Goal: Task Accomplishment & Management: Complete application form

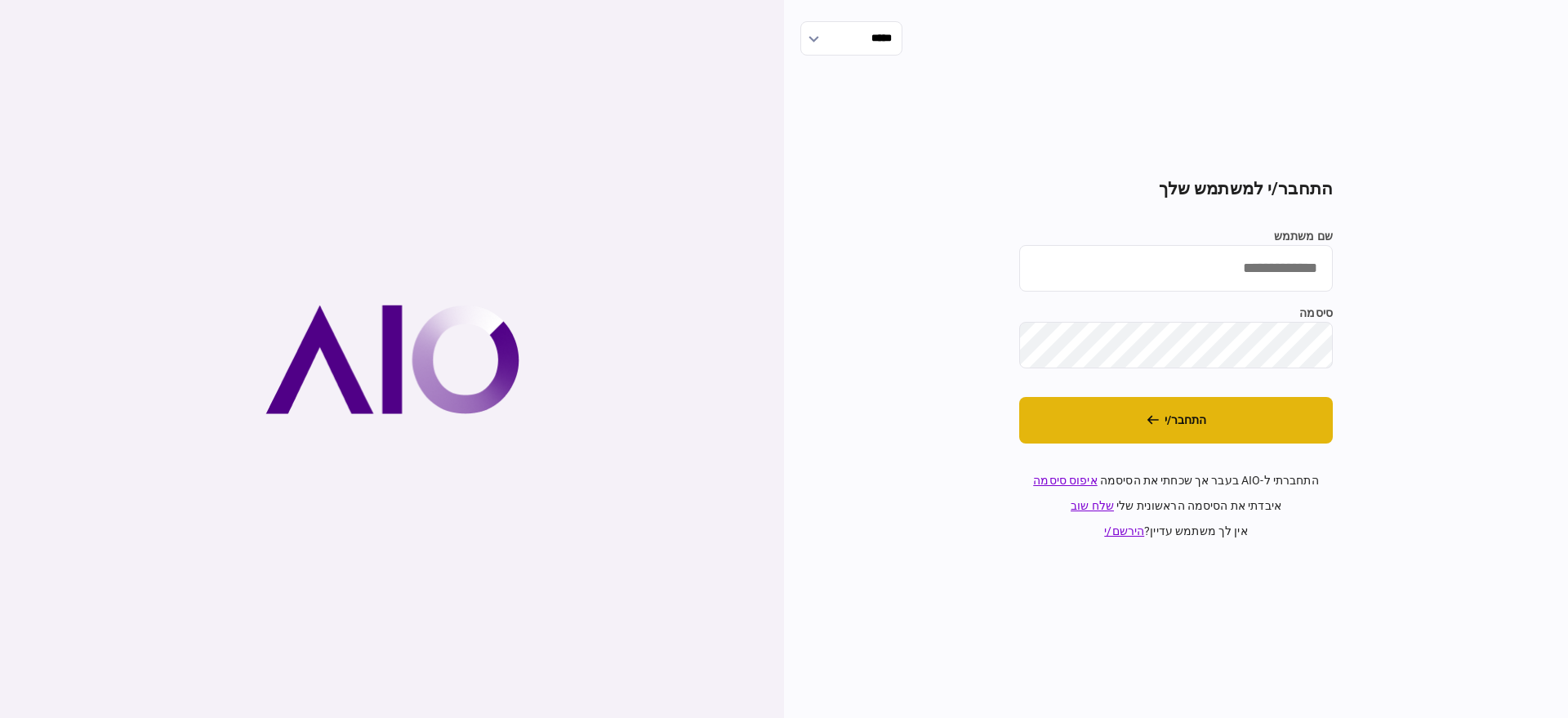
type input "**********"
click at [1239, 421] on button "התחבר/י" at bounding box center [1176, 420] width 314 height 46
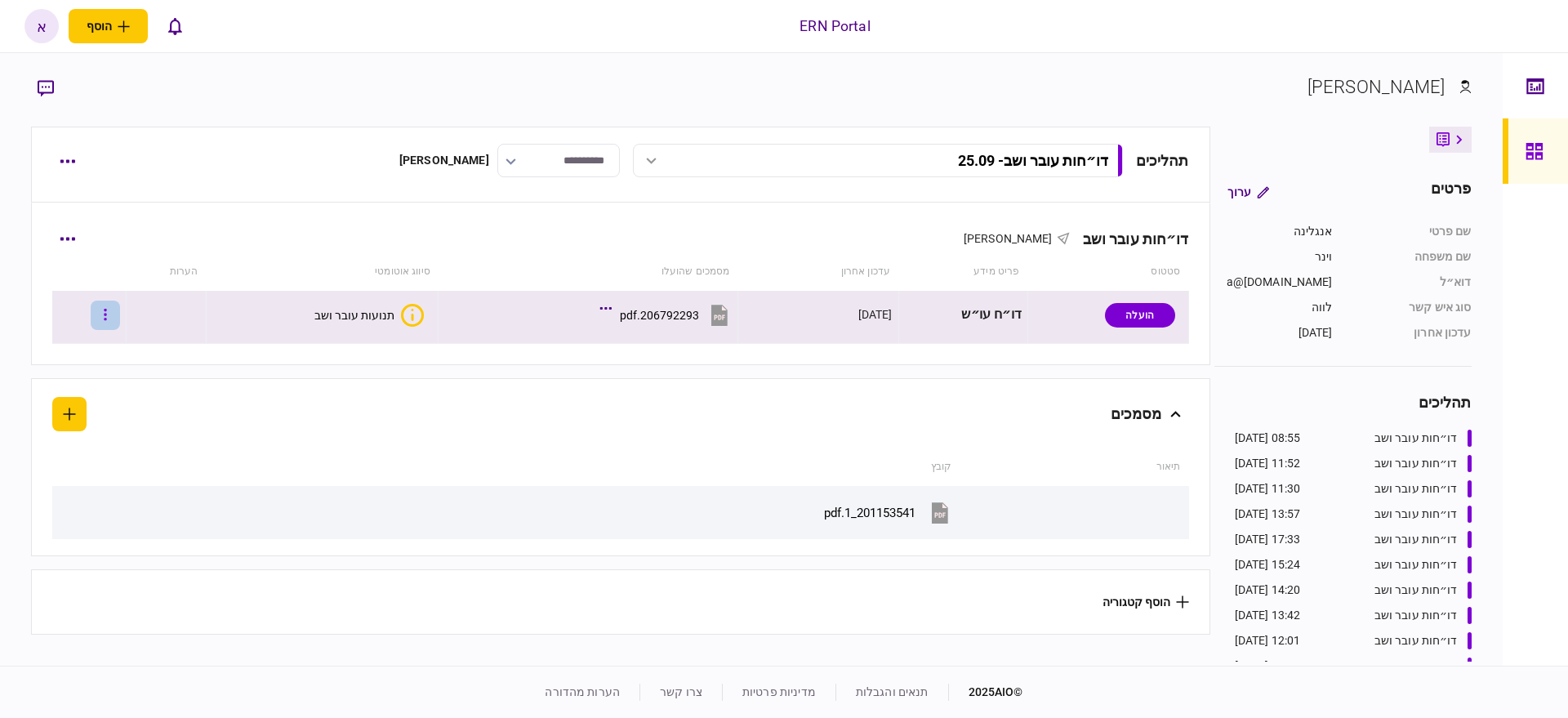
click at [104, 308] on button "button" at bounding box center [105, 314] width 29 height 29
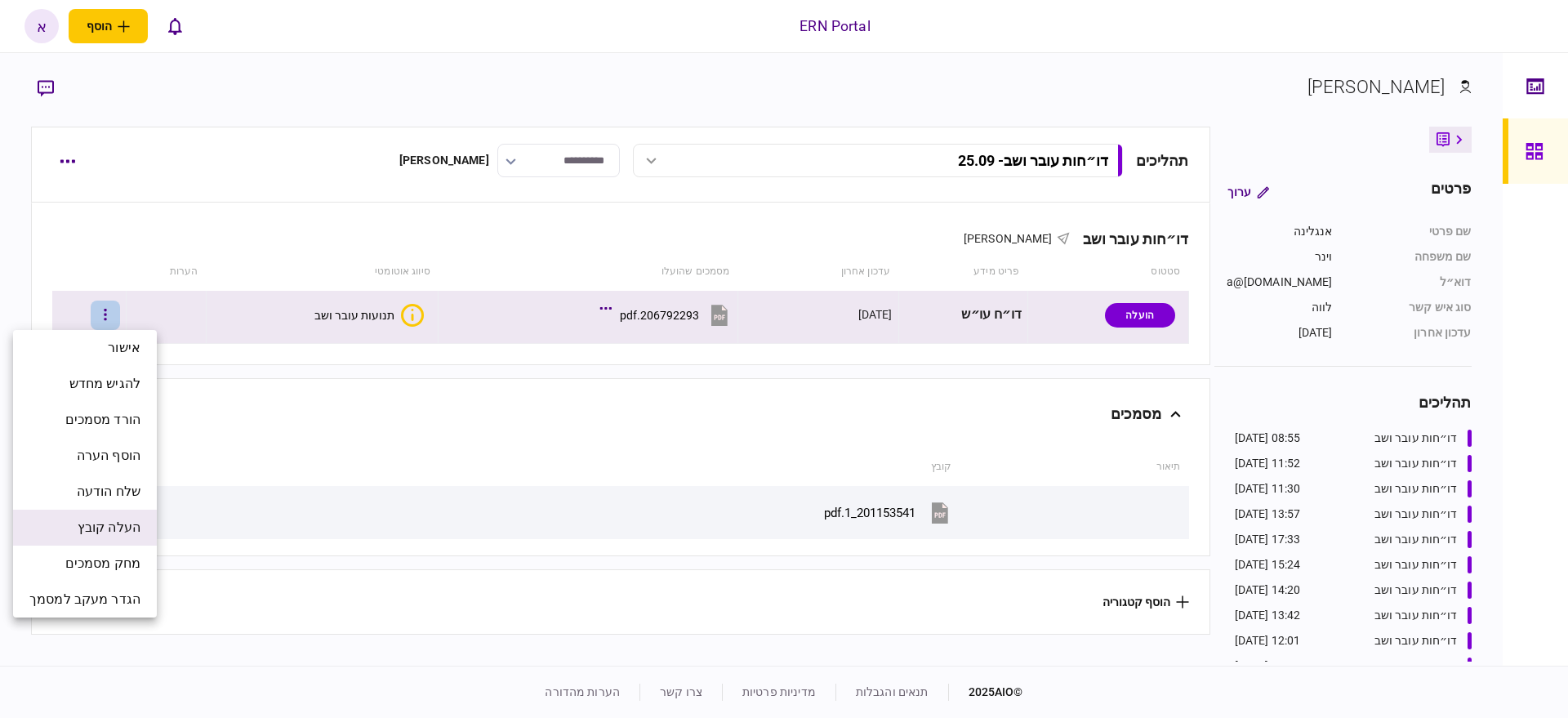
click at [120, 530] on span "העלה קובץ" at bounding box center [109, 528] width 63 height 20
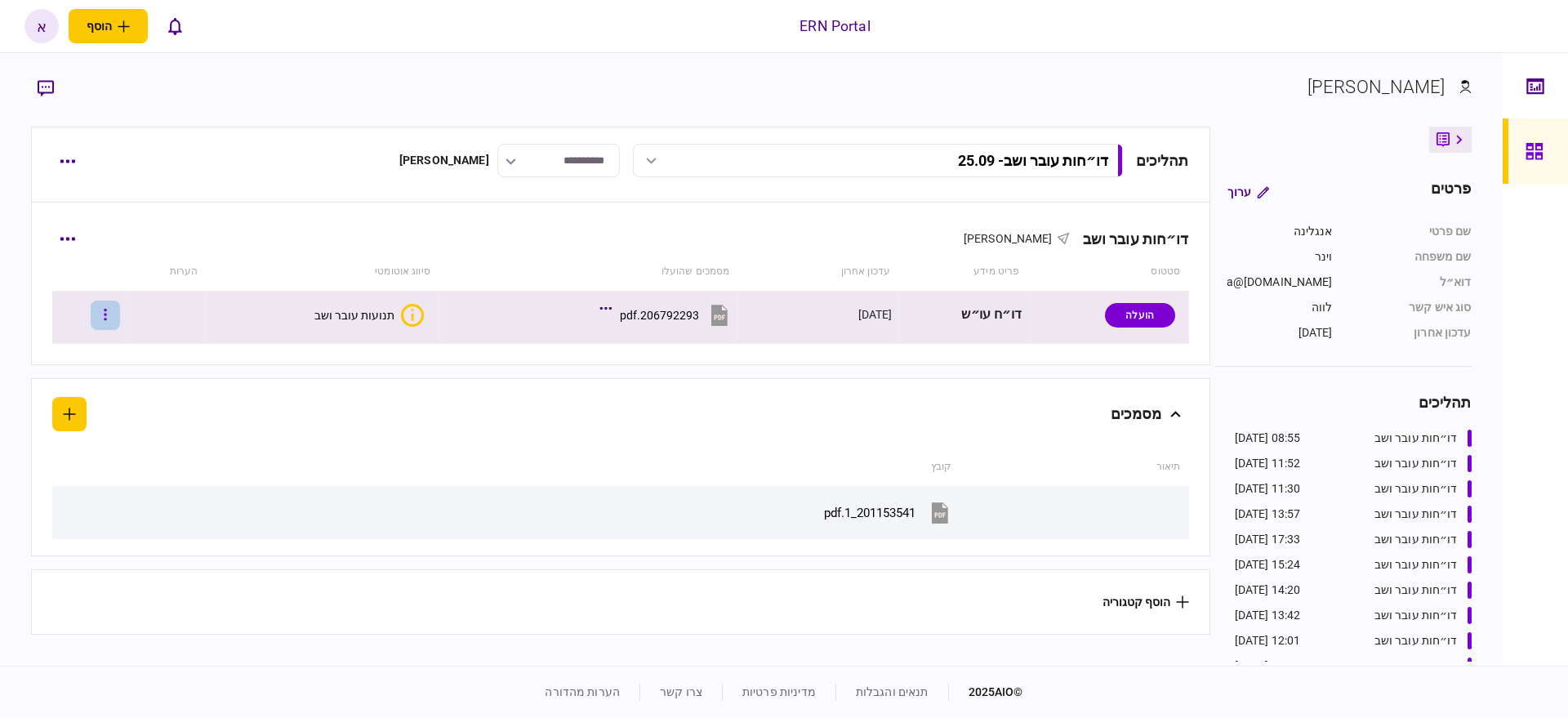
click at [120, 313] on button "button" at bounding box center [105, 314] width 29 height 29
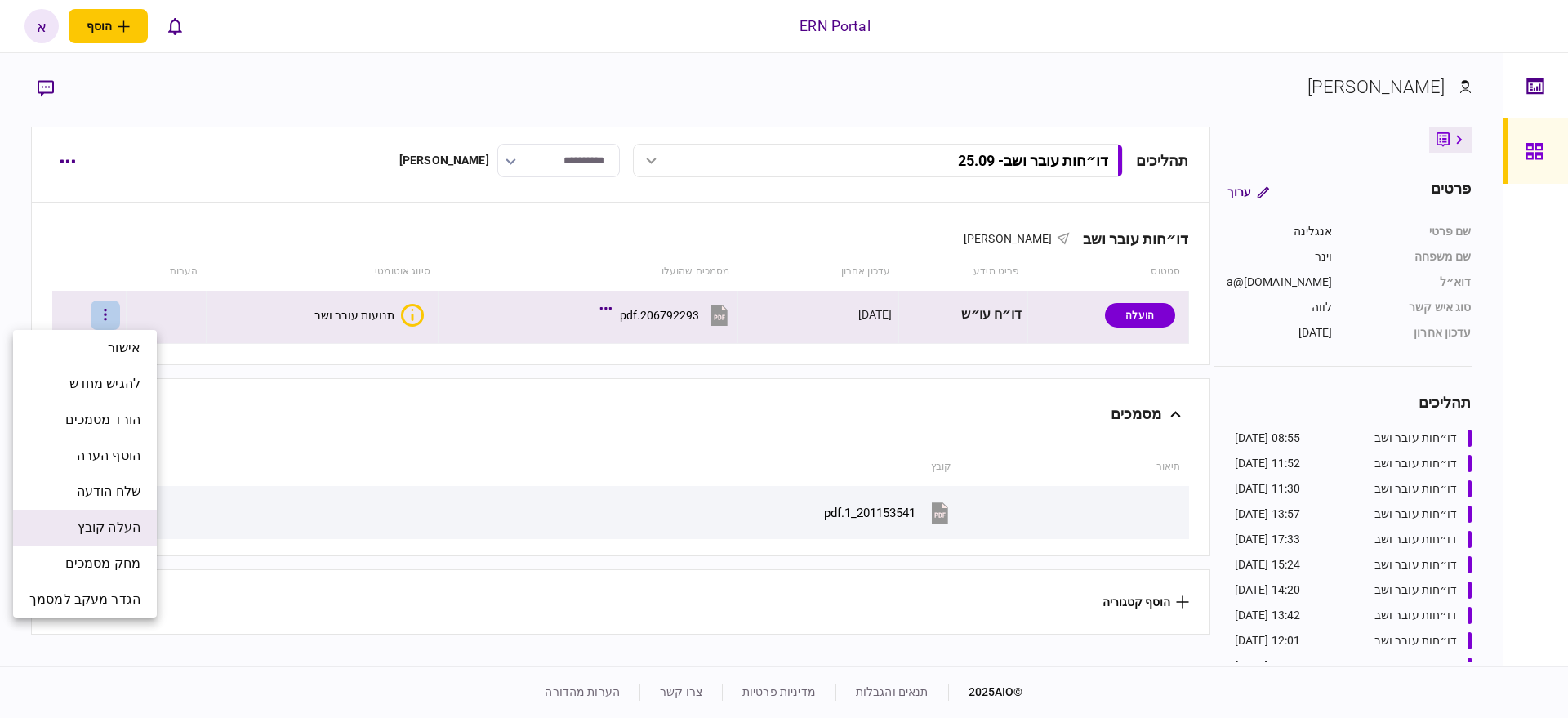
click at [117, 533] on span "העלה קובץ" at bounding box center [109, 528] width 63 height 20
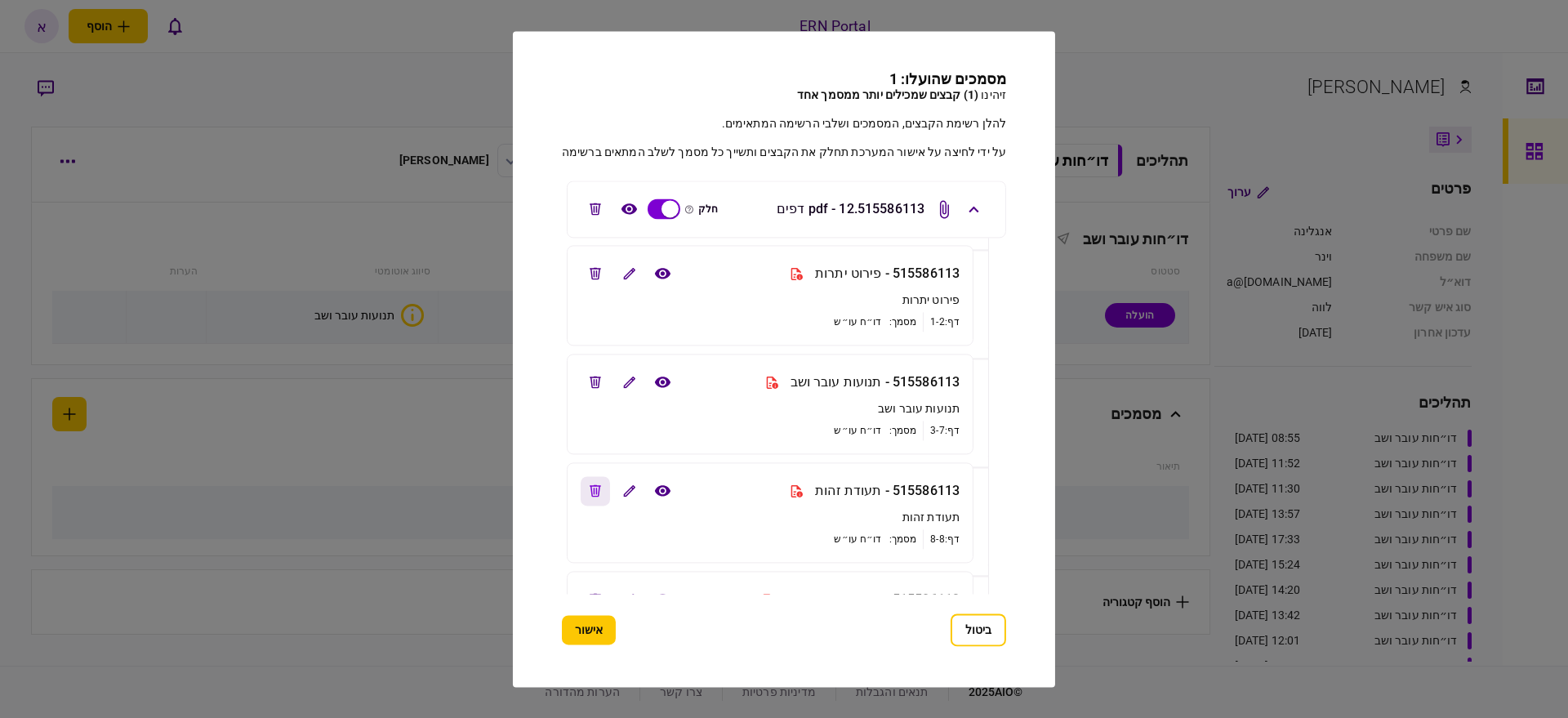
click at [583, 492] on button "edit file" at bounding box center [595, 491] width 29 height 29
click at [595, 274] on icon "edit file" at bounding box center [595, 273] width 11 height 12
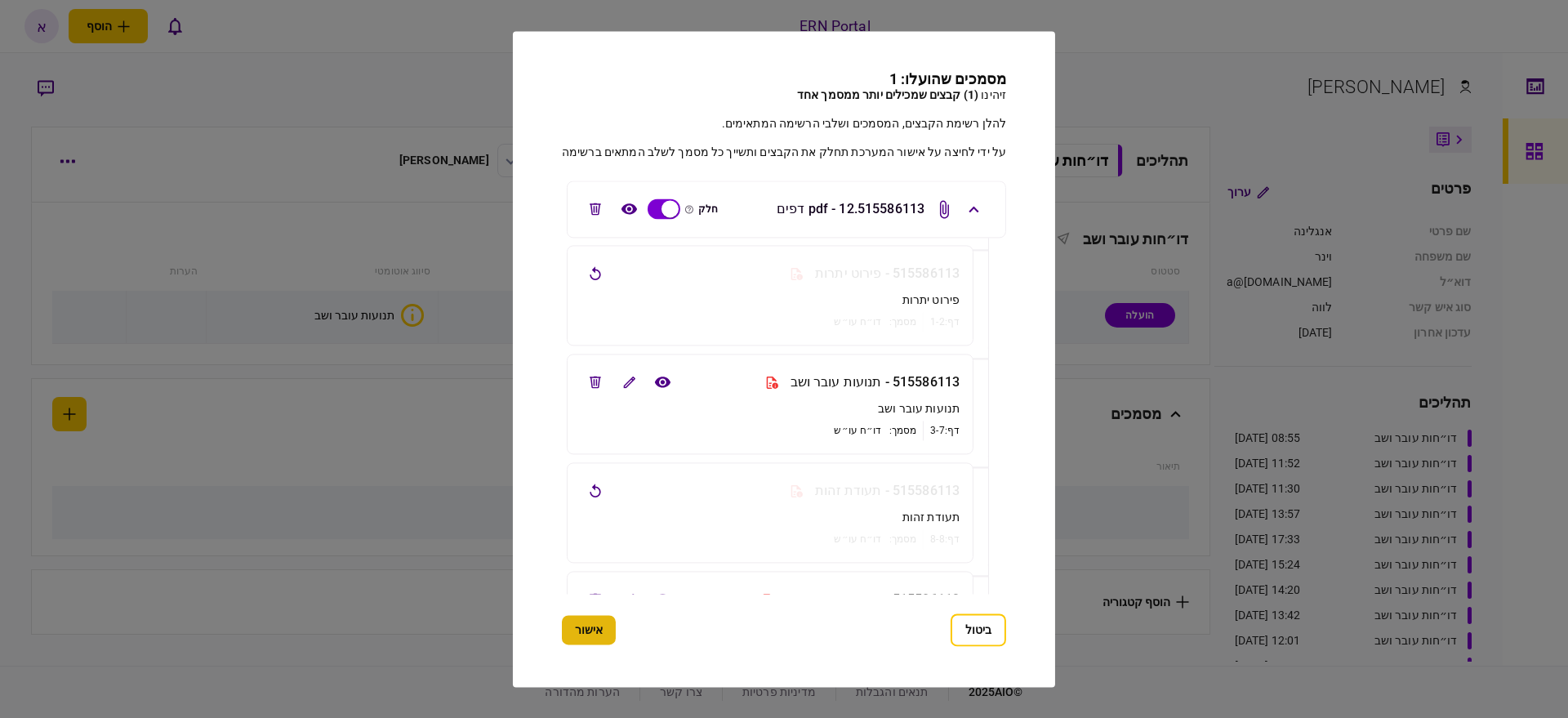
click at [575, 632] on button "אישור" at bounding box center [588, 629] width 54 height 29
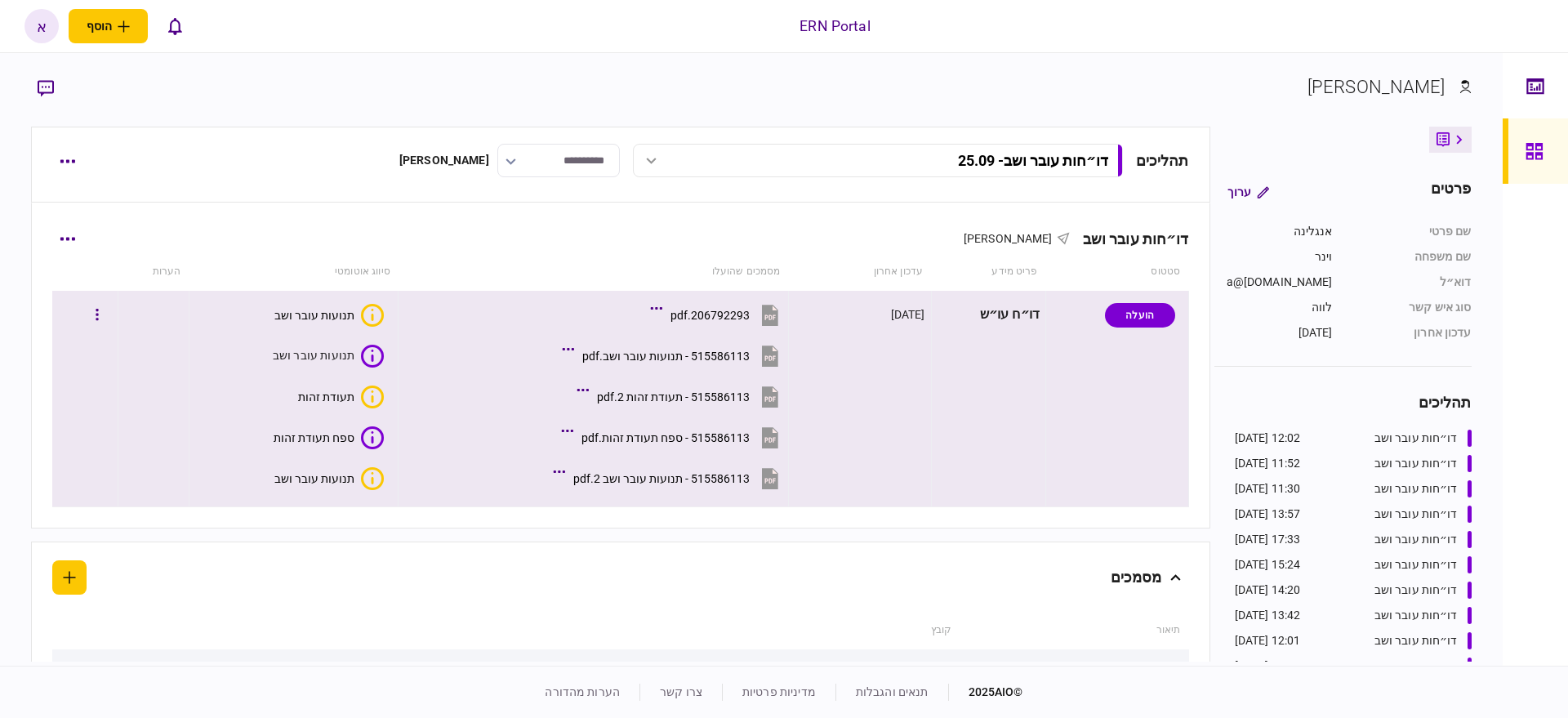
click at [316, 359] on div "תנועות עובר ושב" at bounding box center [314, 354] width 82 height 16
